Goal: Task Accomplishment & Management: Manage account settings

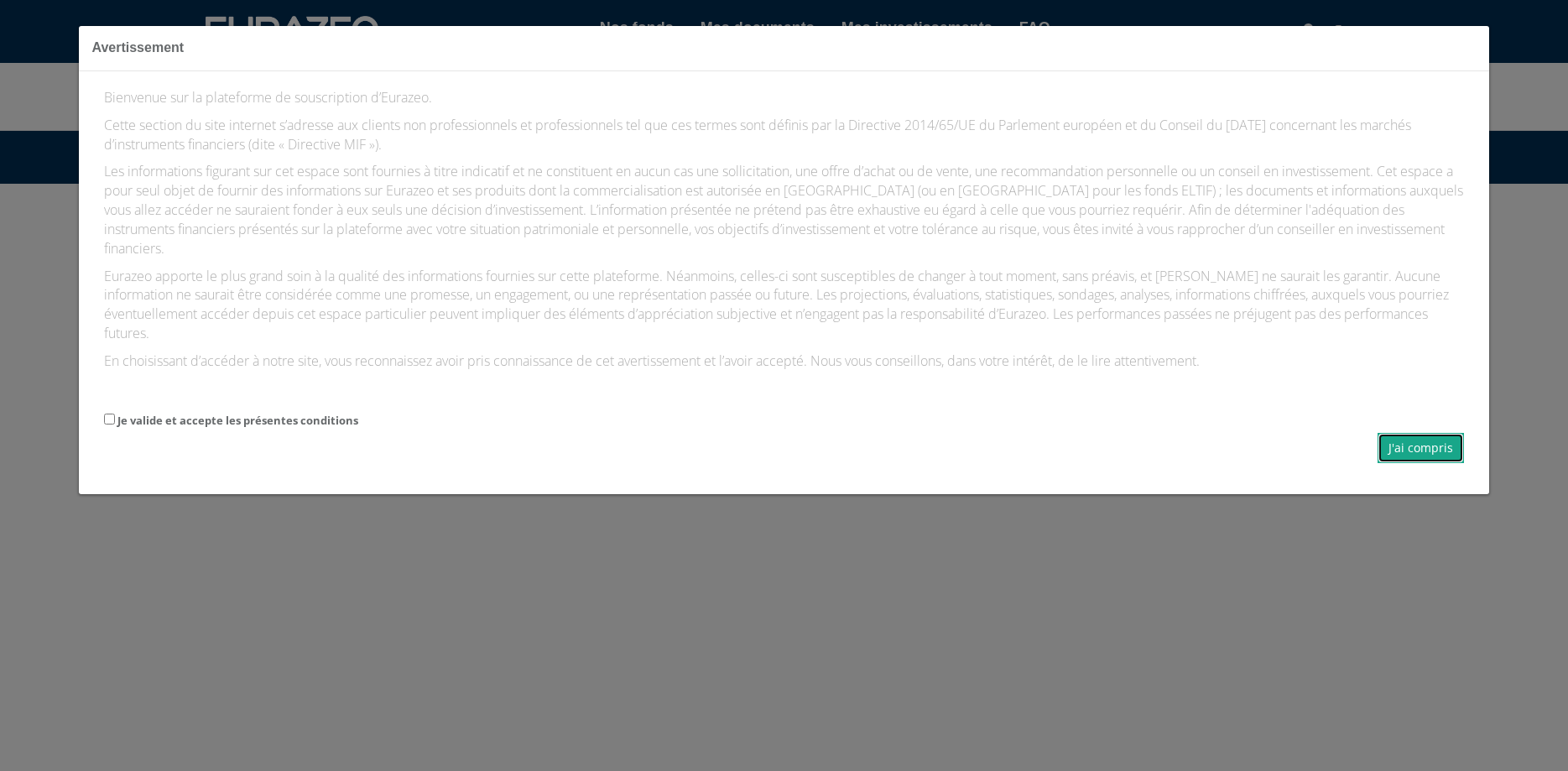
click at [1405, 433] on button "J'ai compris" at bounding box center [1420, 448] width 86 height 30
click at [108, 414] on input "Je valide et accepte les présentes conditions" at bounding box center [109, 419] width 11 height 11
checkbox input "true"
click at [1419, 433] on button "J'ai compris" at bounding box center [1420, 448] width 86 height 30
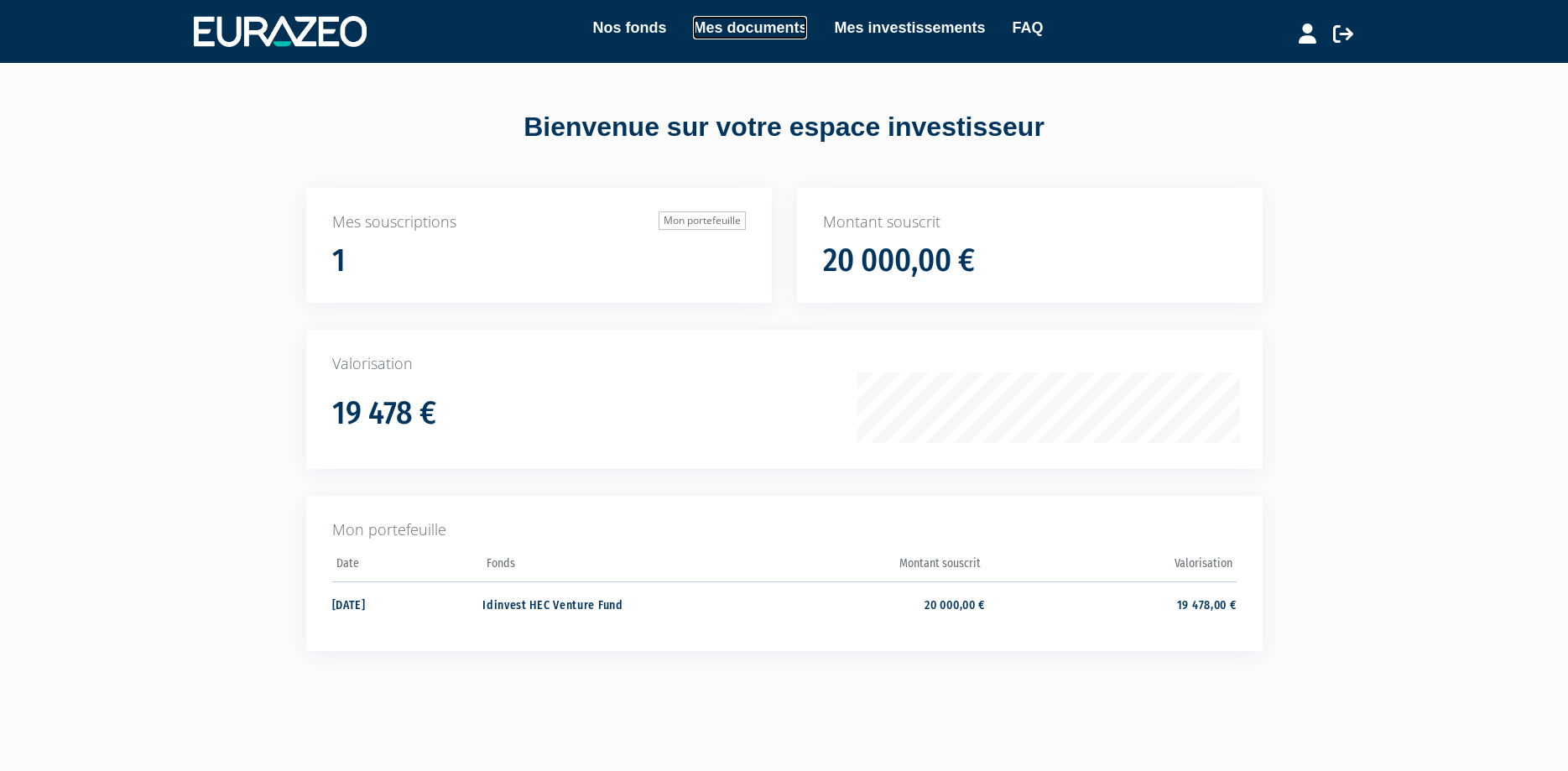
click at [746, 23] on link "Mes documents" at bounding box center [751, 27] width 114 height 23
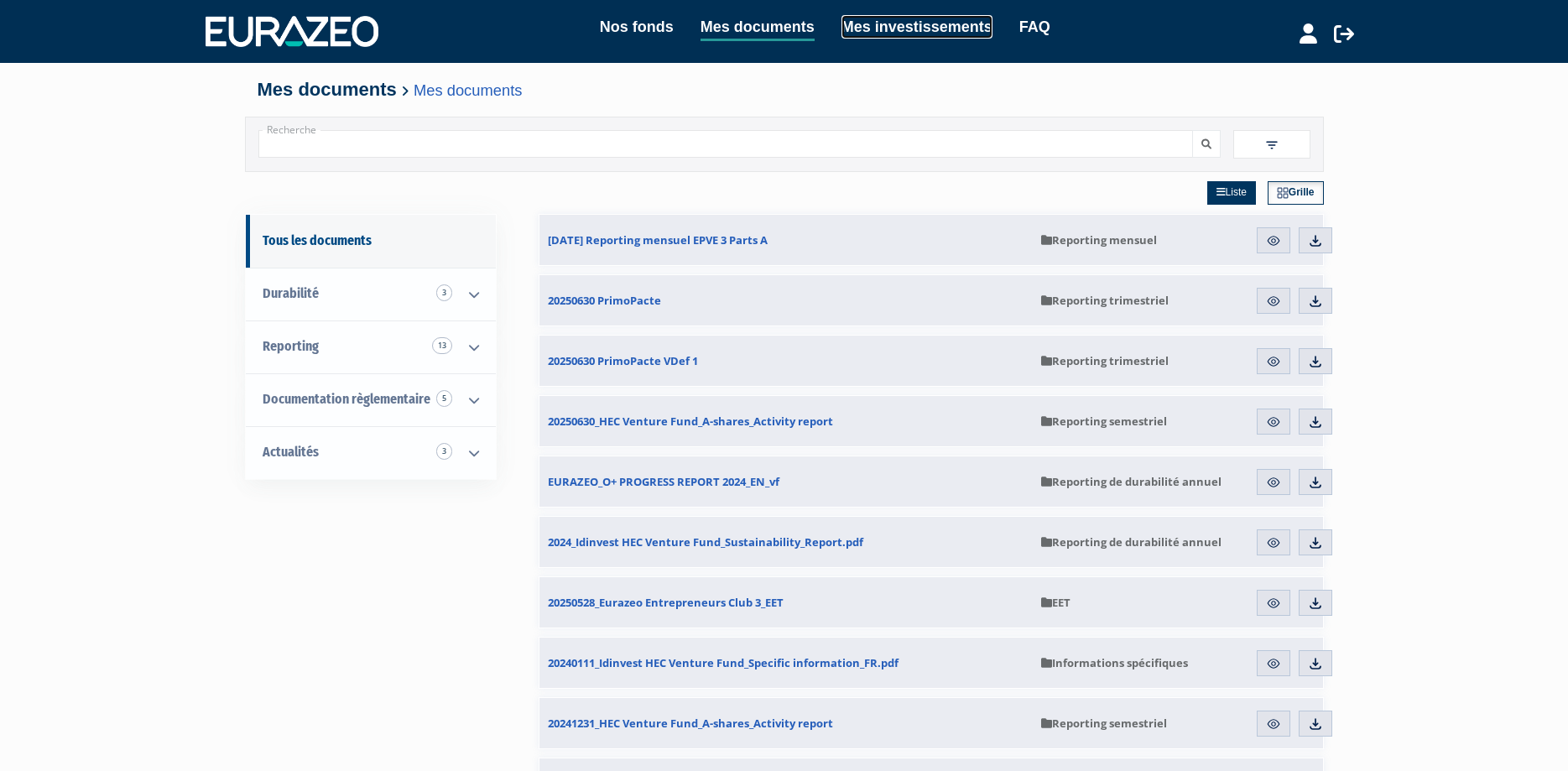
click at [889, 26] on link "Mes investissements" at bounding box center [917, 27] width 151 height 23
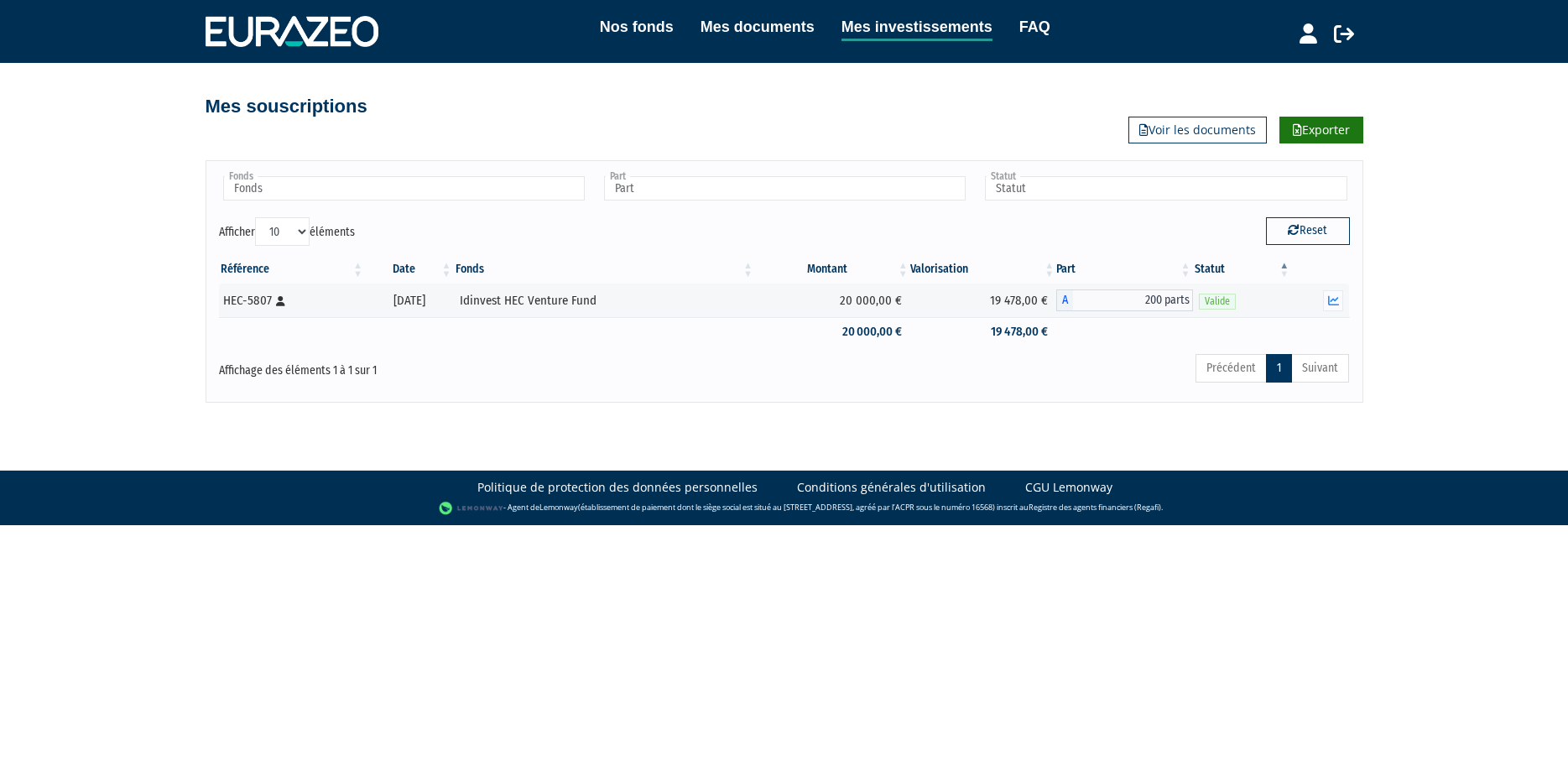
click at [1321, 132] on link "Exporter" at bounding box center [1321, 131] width 84 height 27
click at [922, 204] on ul at bounding box center [784, 190] width 369 height 31
